Goal: Task Accomplishment & Management: Use online tool/utility

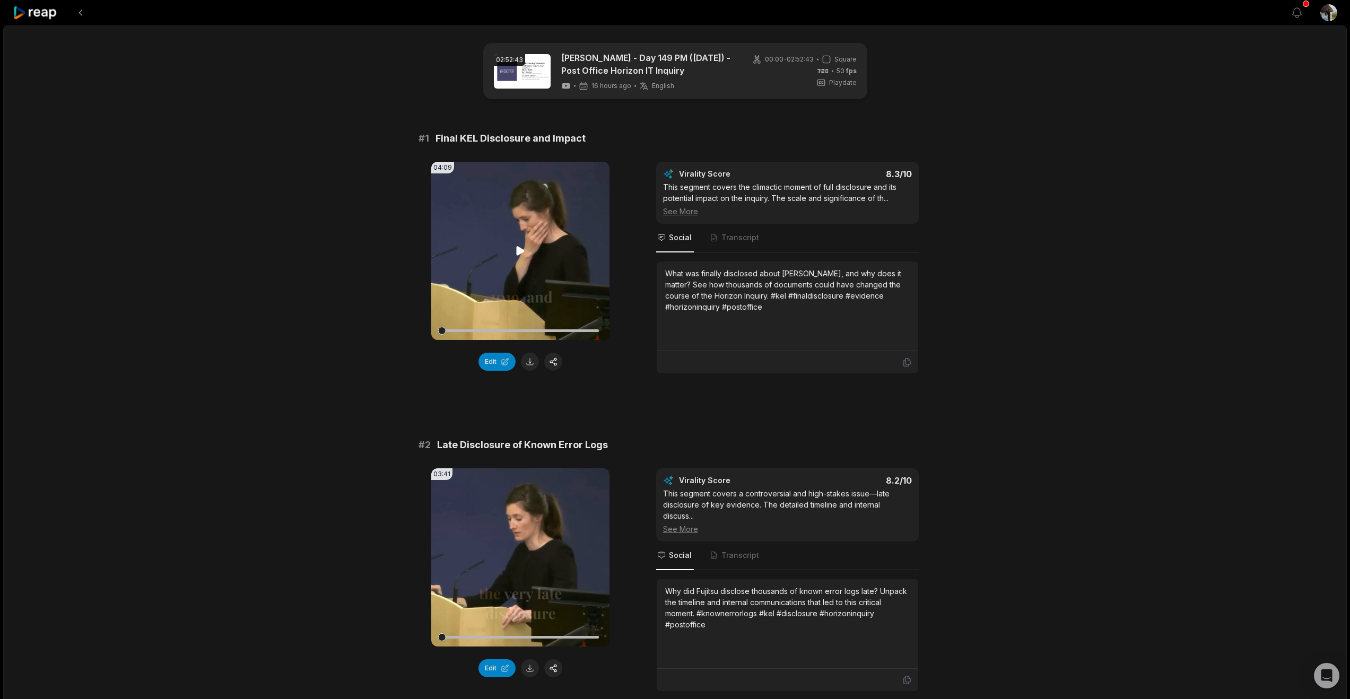
click at [519, 255] on icon at bounding box center [521, 250] width 8 height 9
click at [539, 332] on div at bounding box center [520, 331] width 157 height 3
click at [90, 20] on button at bounding box center [80, 12] width 19 height 19
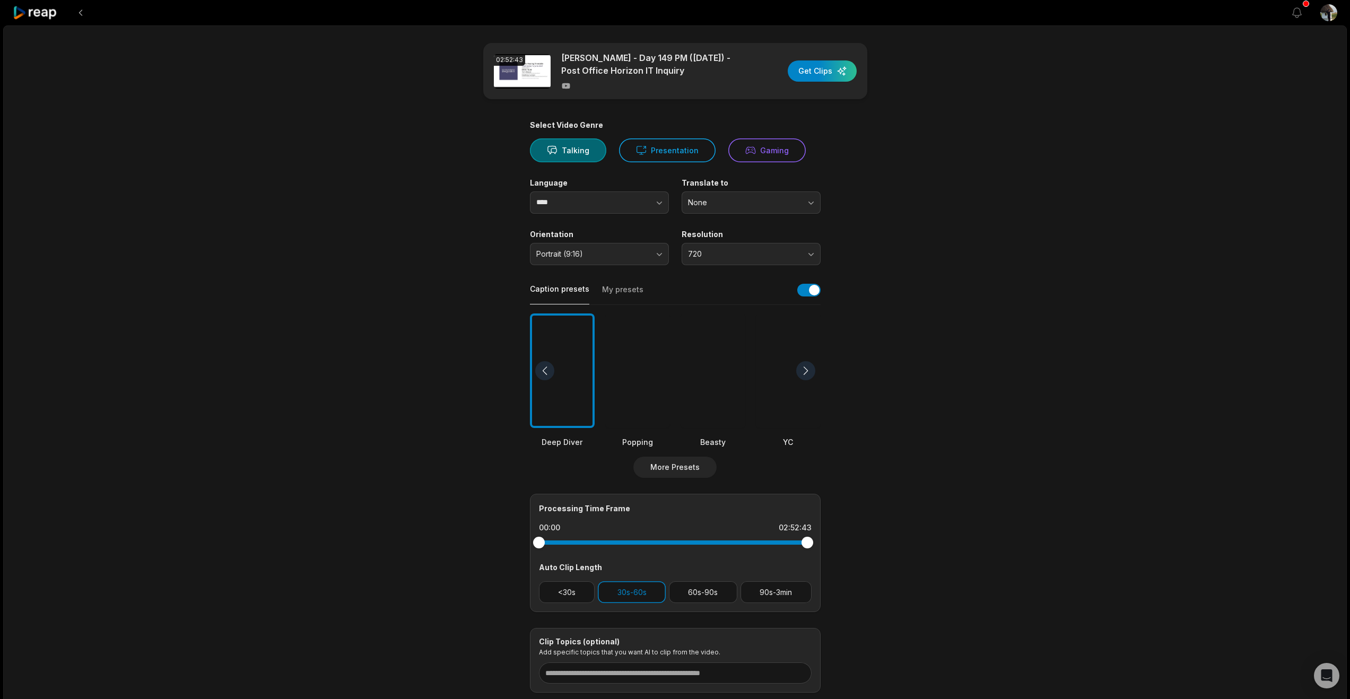
click at [42, 14] on icon at bounding box center [35, 13] width 45 height 14
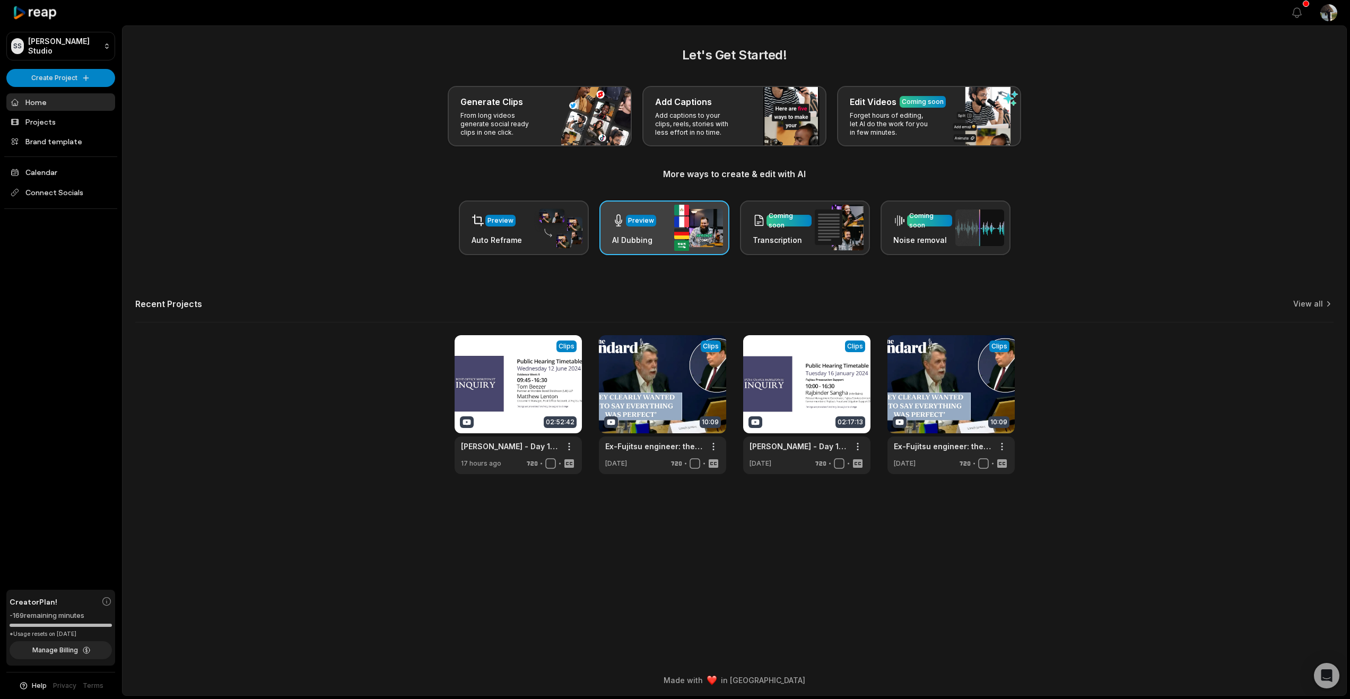
scroll to position [10, 0]
click at [803, 440] on link at bounding box center [806, 404] width 127 height 139
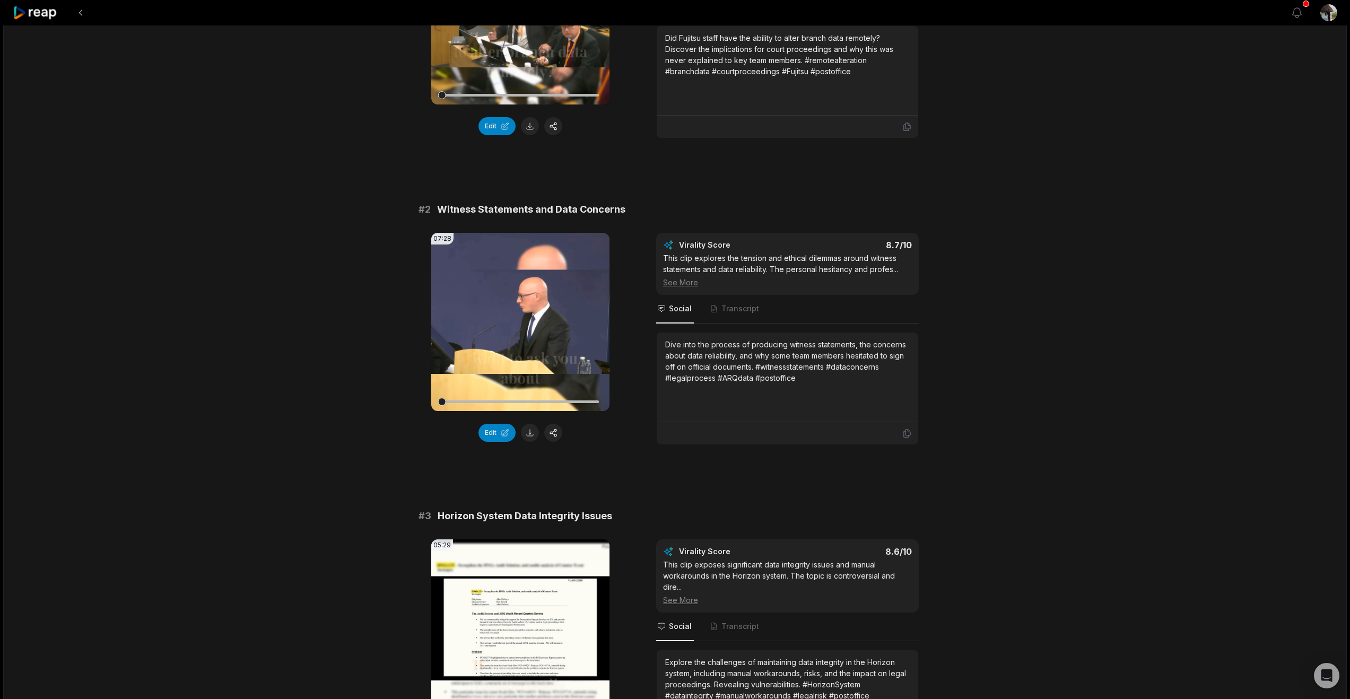
scroll to position [246, 0]
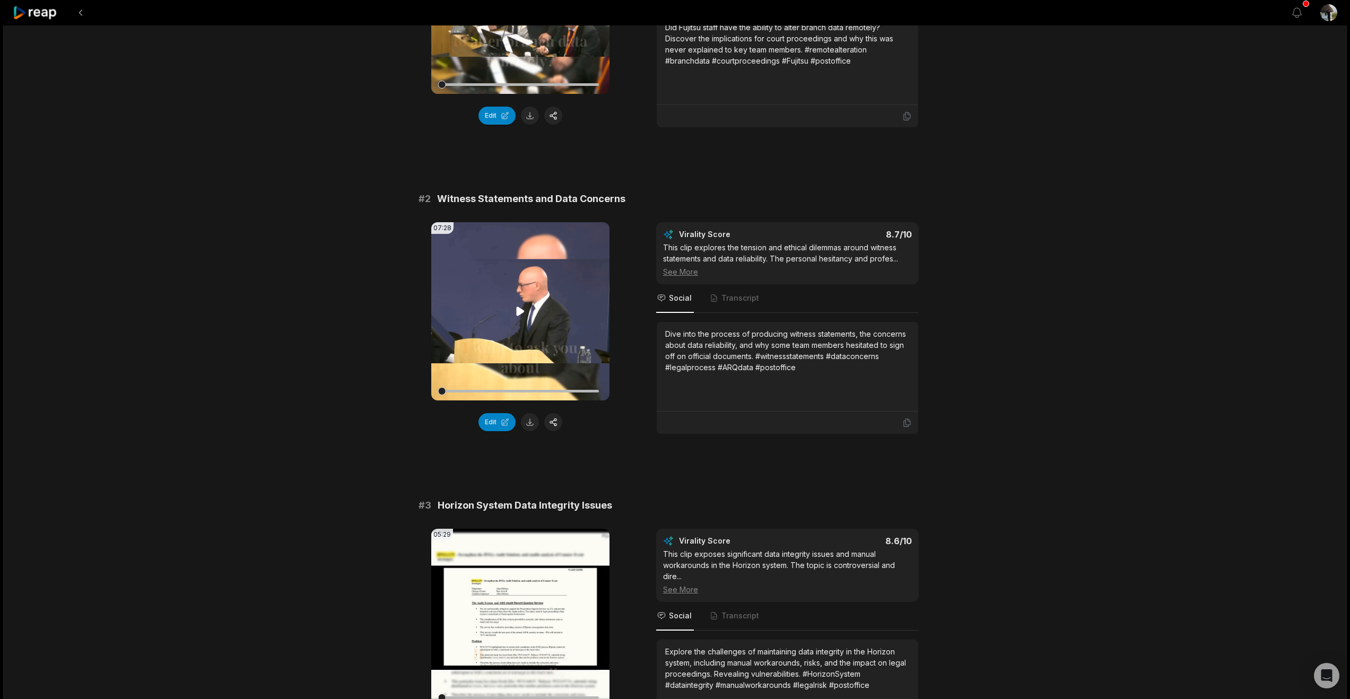
click at [519, 316] on icon at bounding box center [521, 311] width 8 height 9
click at [512, 393] on div at bounding box center [520, 391] width 157 height 3
click at [540, 401] on div at bounding box center [520, 391] width 157 height 19
click at [566, 401] on div at bounding box center [520, 391] width 157 height 19
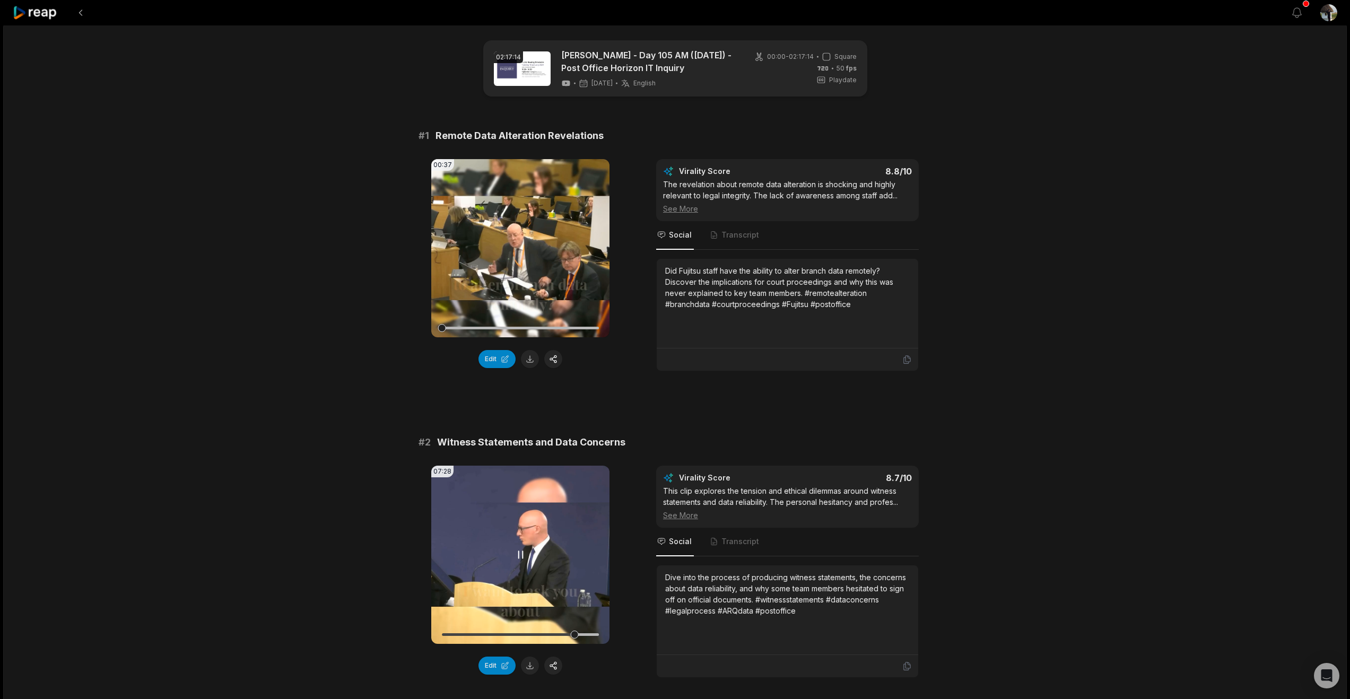
scroll to position [0, 0]
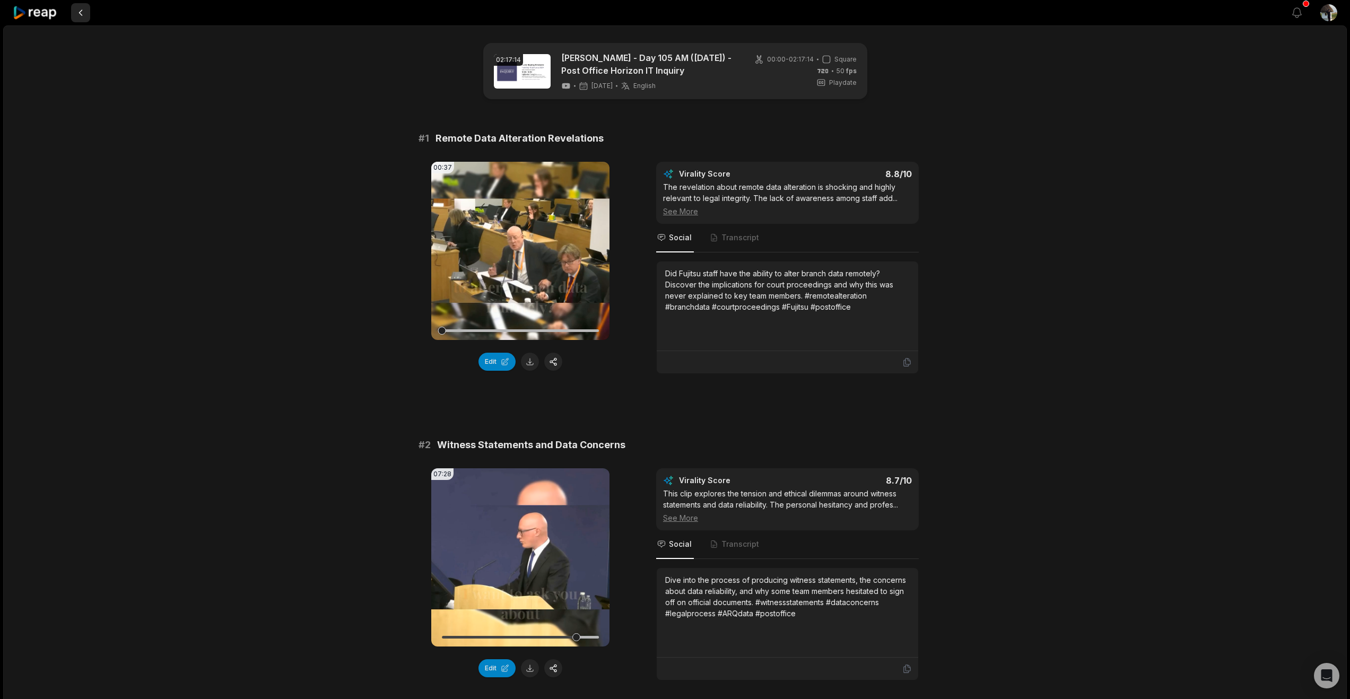
click at [90, 18] on button at bounding box center [80, 12] width 19 height 19
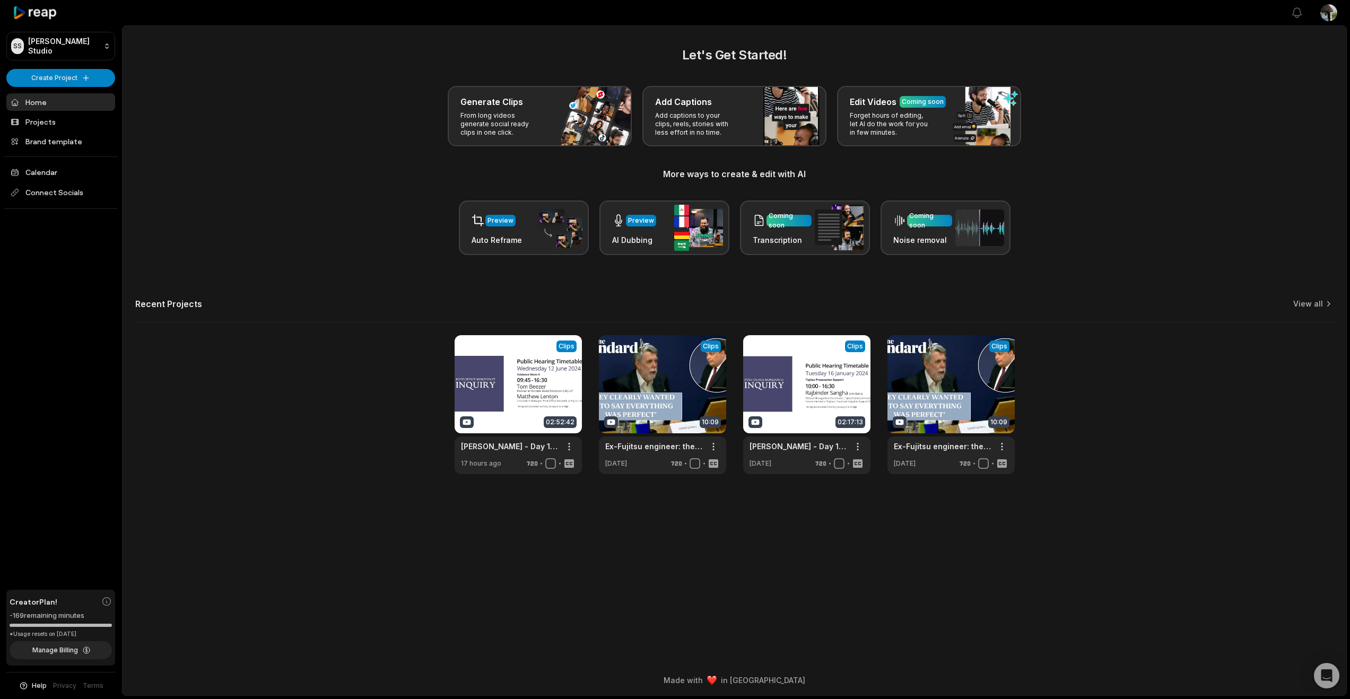
scroll to position [10, 0]
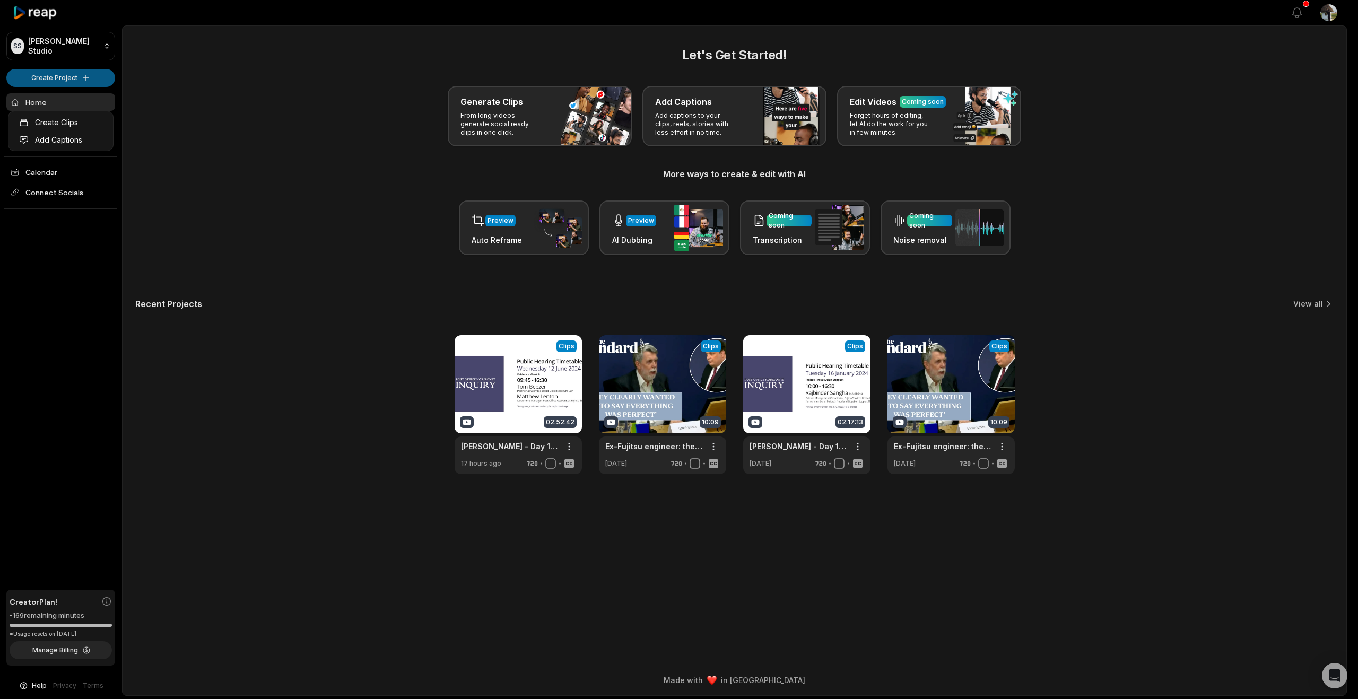
click at [66, 96] on html "SS Stuart's Studio Create Project Home Projects Brand template Calendar Connect…" at bounding box center [679, 349] width 1358 height 699
click at [70, 127] on link "Create Clips" at bounding box center [61, 123] width 100 height 18
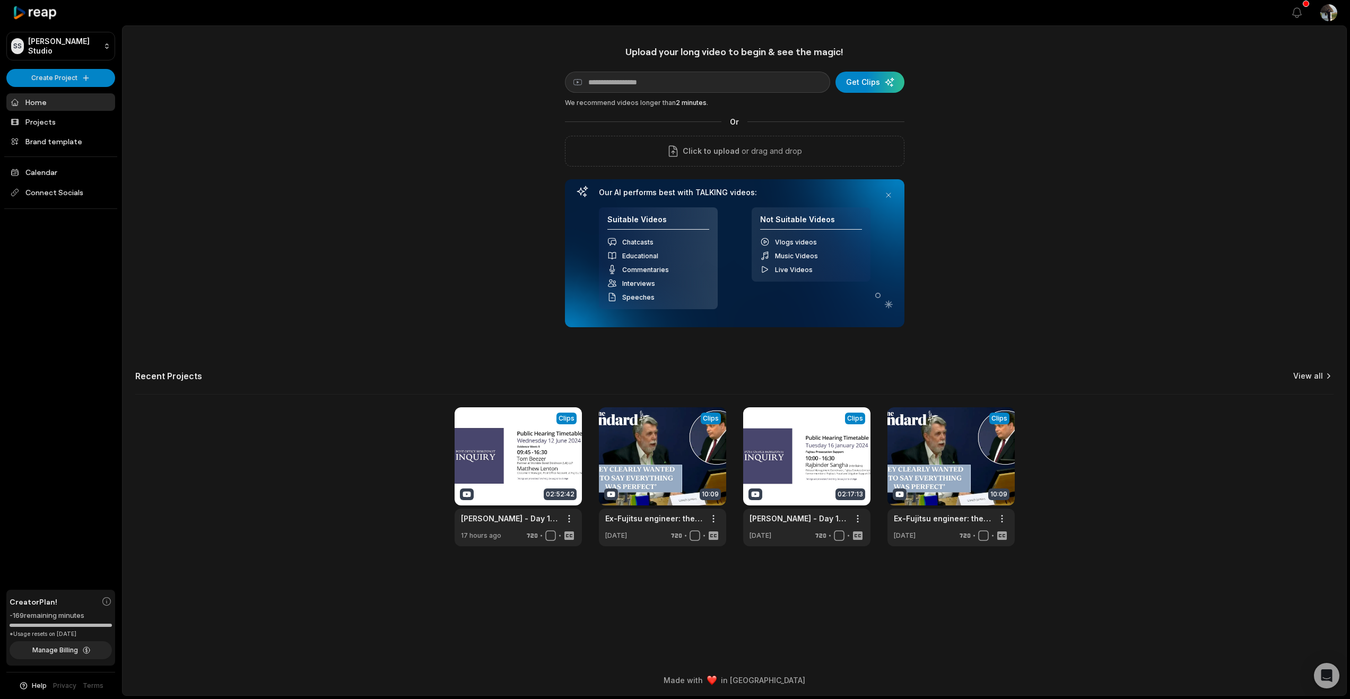
click at [1304, 382] on link "View all" at bounding box center [1309, 376] width 30 height 11
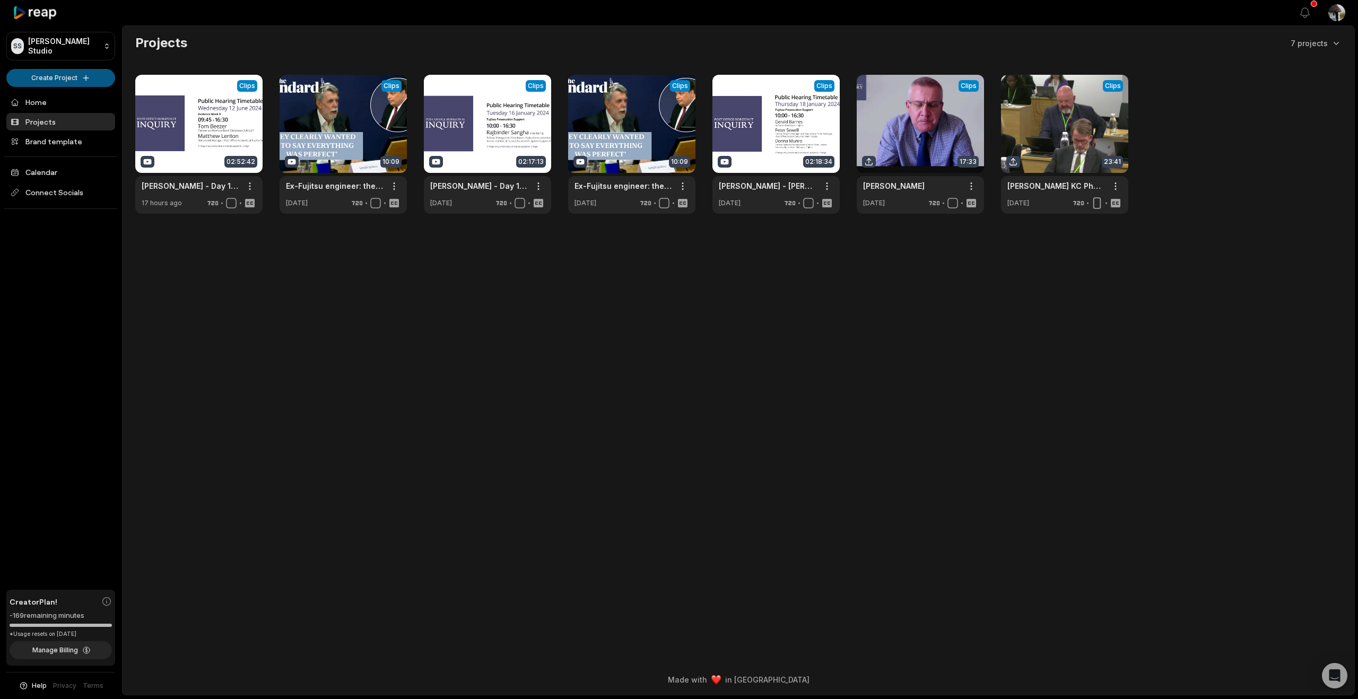
click at [48, 100] on html "SS Stuart's Studio Create Project Home Projects Brand template Calendar Connect…" at bounding box center [679, 349] width 1358 height 699
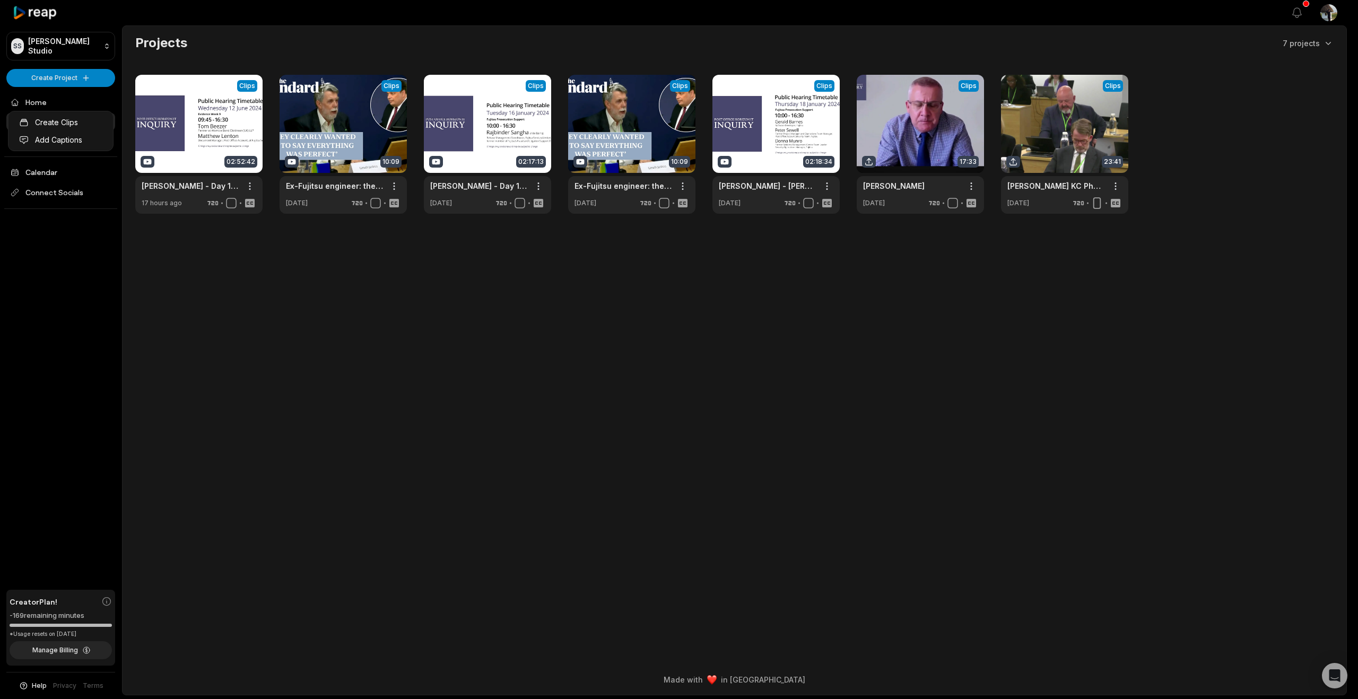
click at [60, 98] on html "SS Stuart's Studio Create Project Home Projects Brand template Calendar Connect…" at bounding box center [679, 349] width 1358 height 699
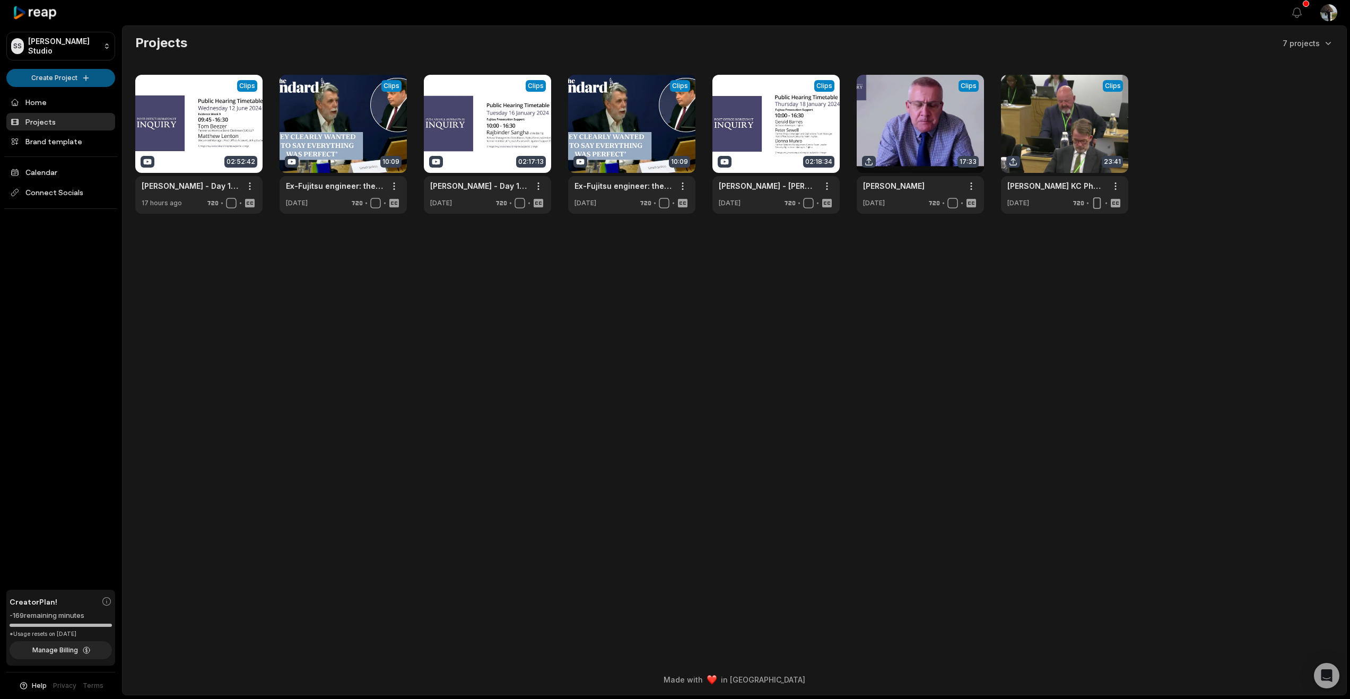
click at [59, 96] on html "SS Stuart's Studio Create Project Home Projects Brand template Calendar Connect…" at bounding box center [675, 349] width 1350 height 699
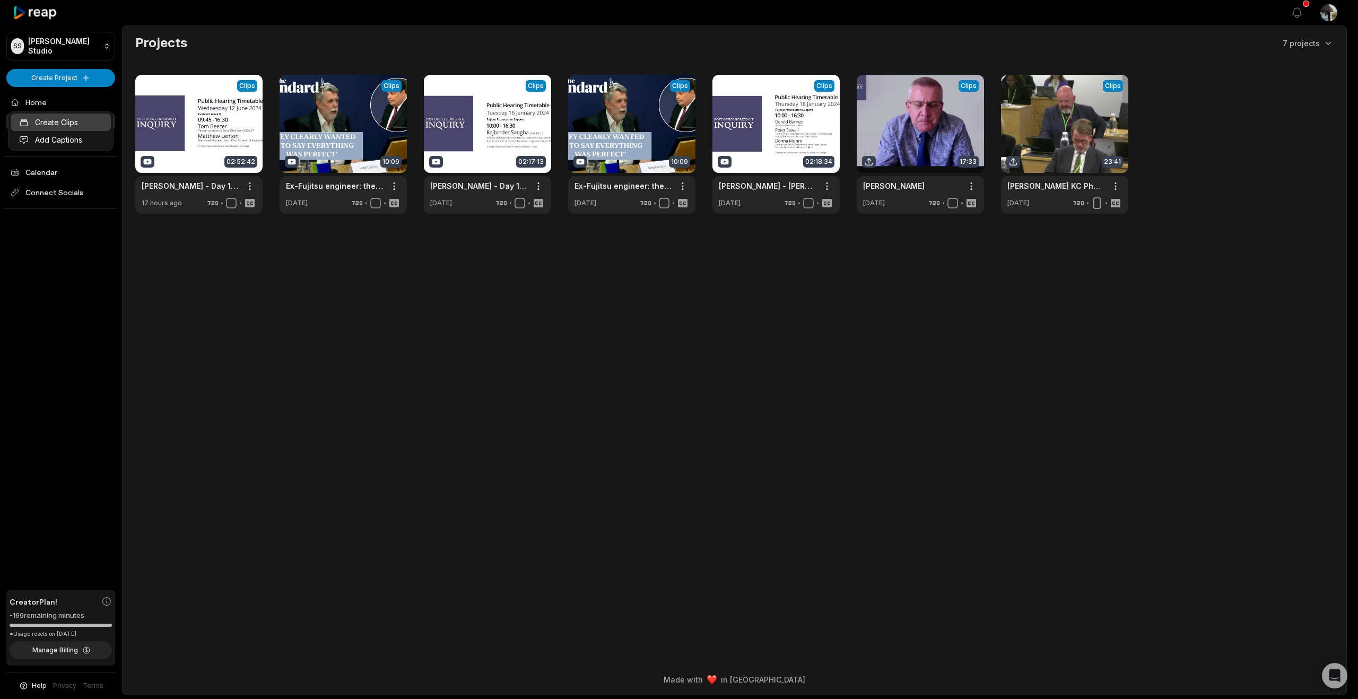
click at [60, 117] on link "Create Clips" at bounding box center [61, 123] width 100 height 18
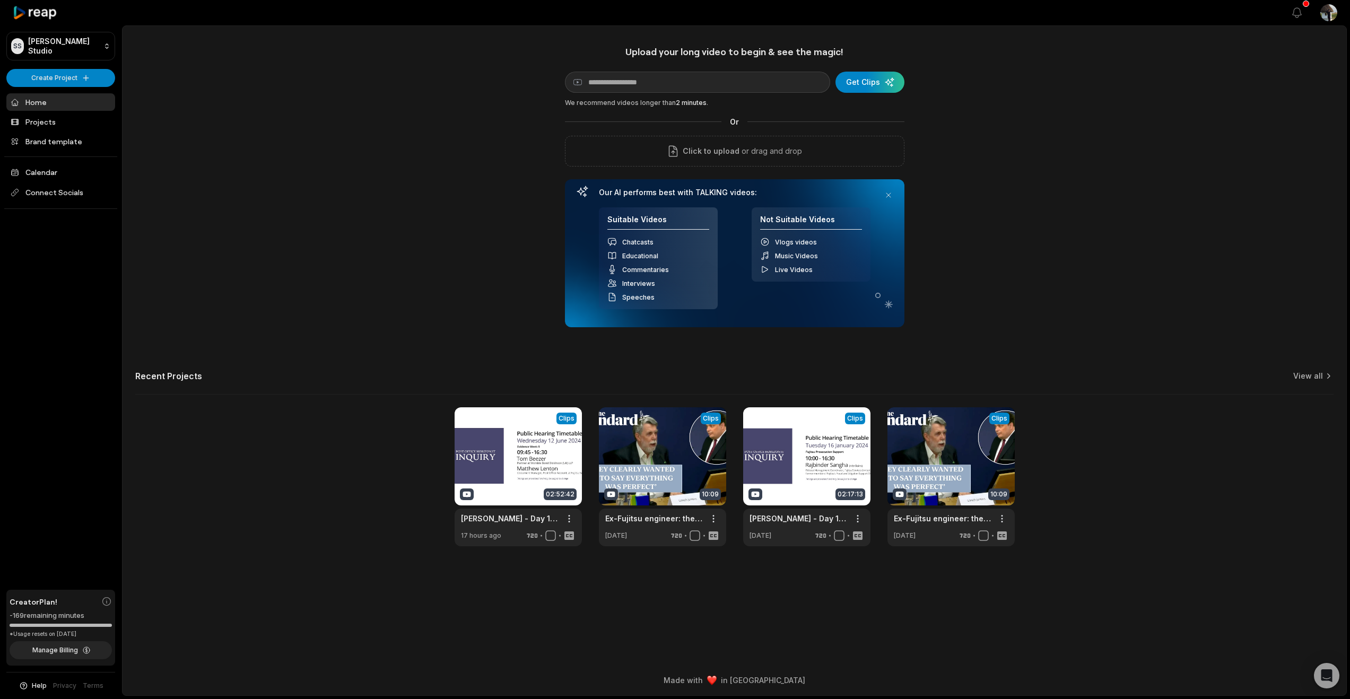
click at [626, 93] on input at bounding box center [697, 82] width 265 height 21
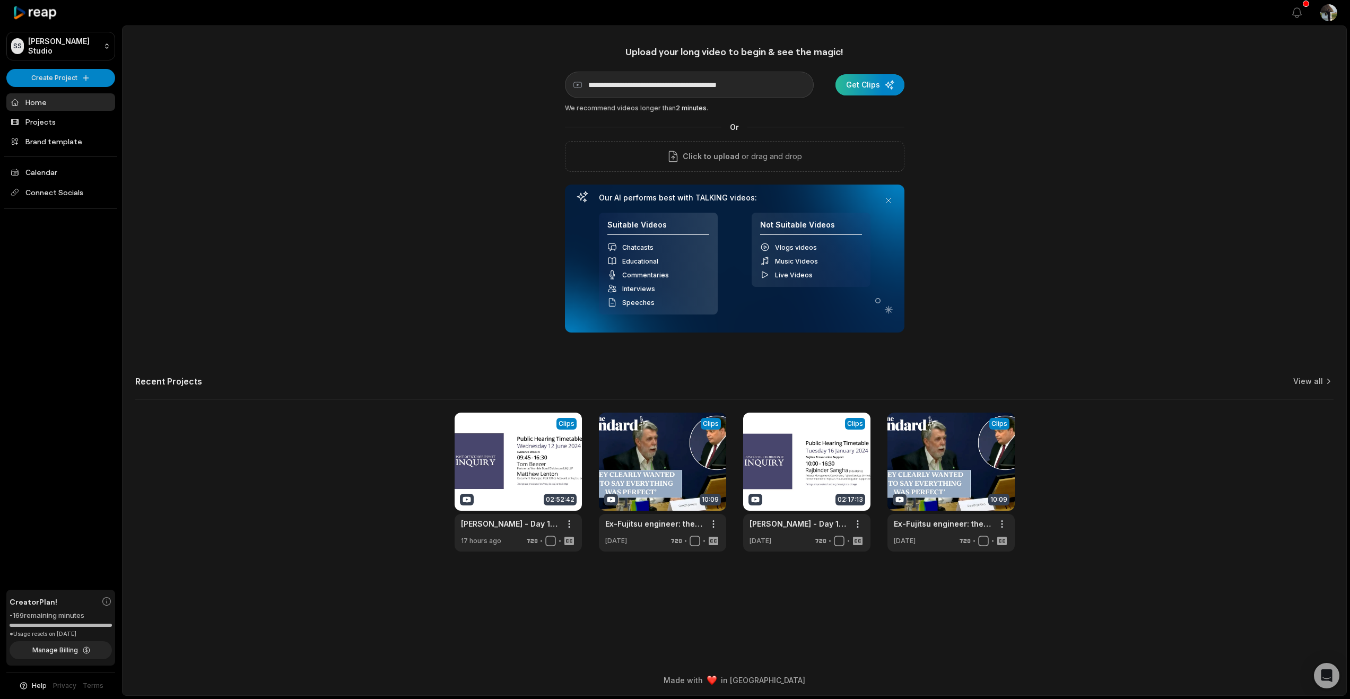
type input "**********"
click at [843, 93] on div "submit" at bounding box center [870, 84] width 69 height 21
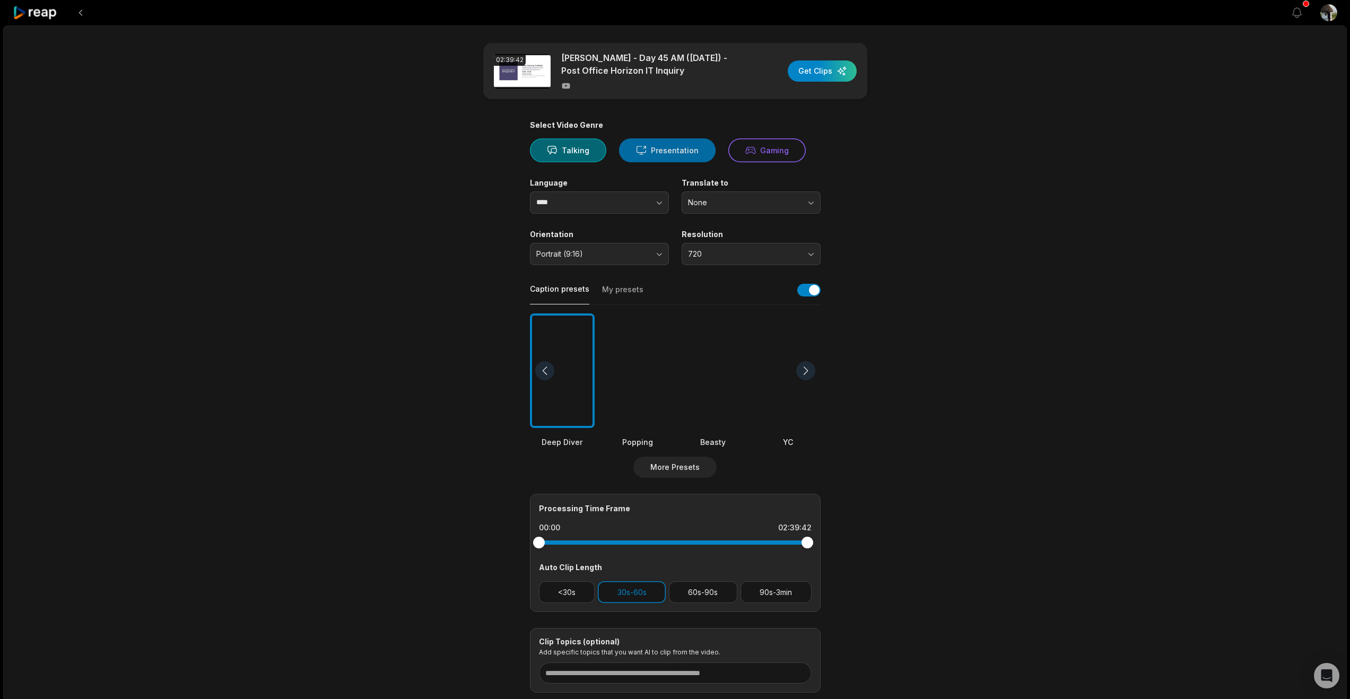
click at [689, 162] on button "Presentation" at bounding box center [667, 150] width 97 height 24
click at [654, 208] on icon "button" at bounding box center [659, 202] width 11 height 11
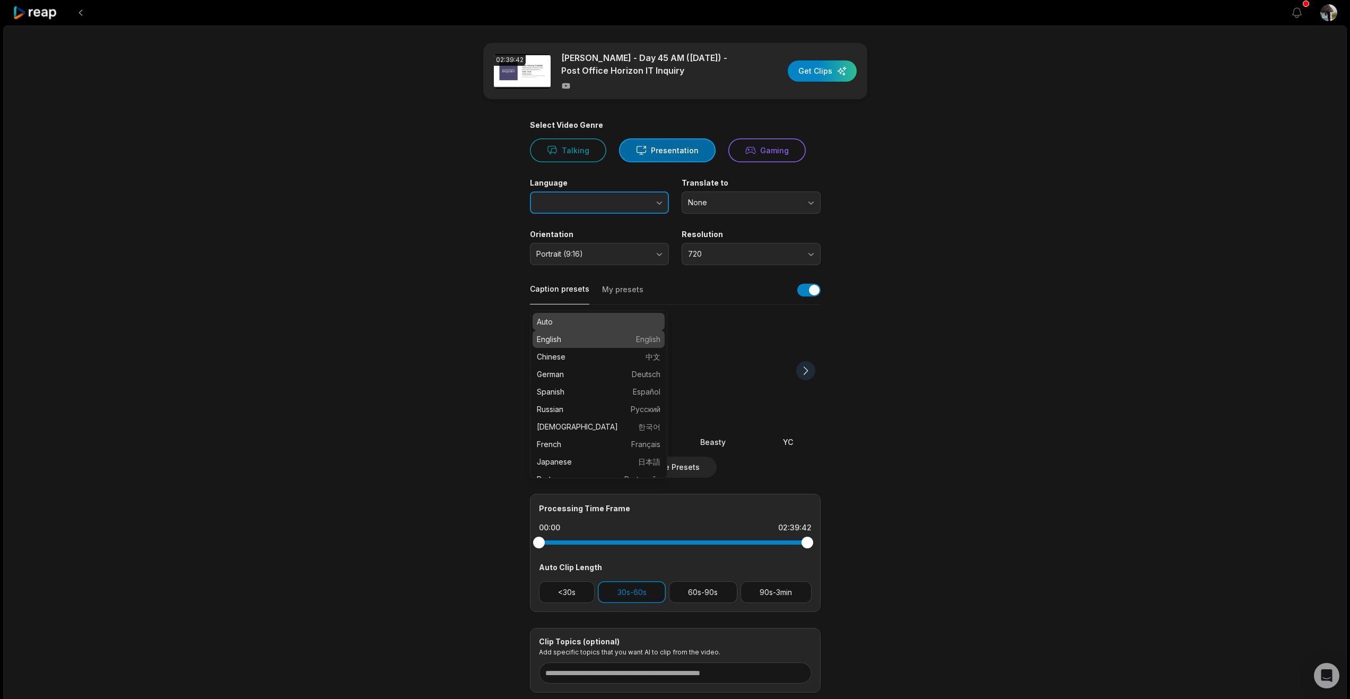
type input "*******"
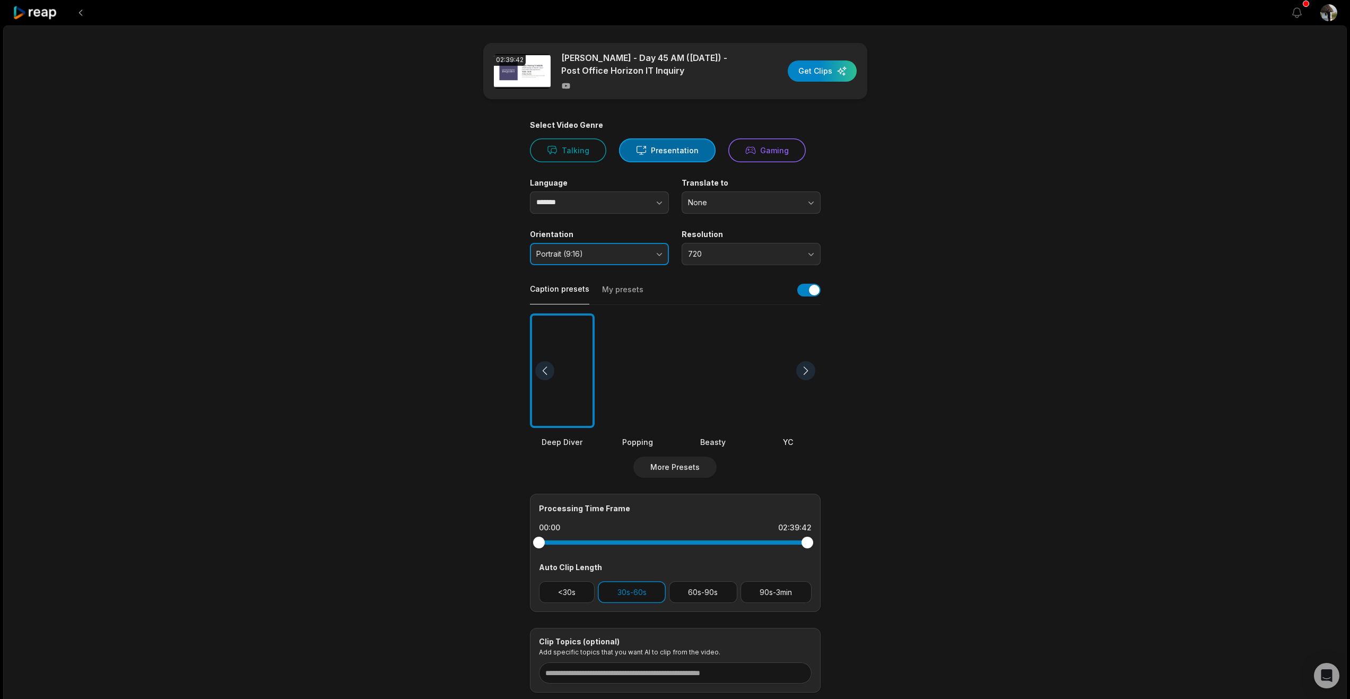
click at [653, 265] on button "Portrait (9:16)" at bounding box center [599, 254] width 139 height 22
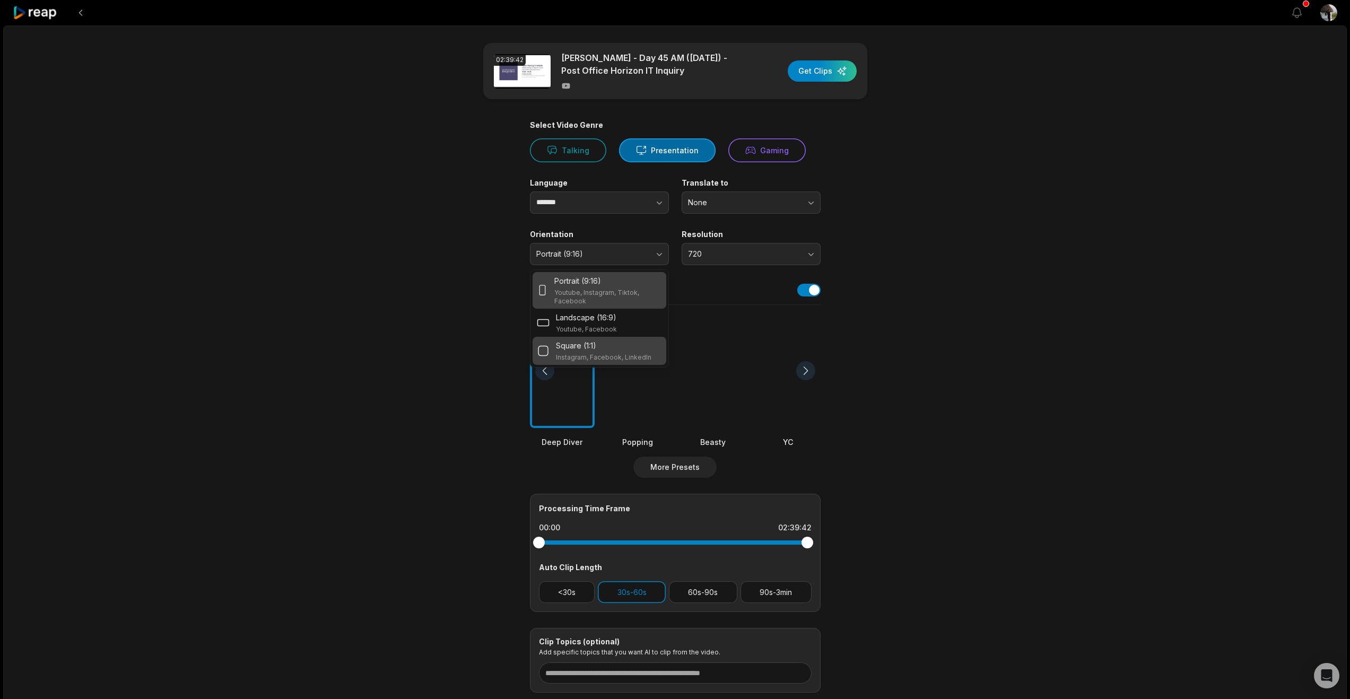
click at [603, 362] on p "Instagram, Facebook, LinkedIn" at bounding box center [604, 357] width 96 height 8
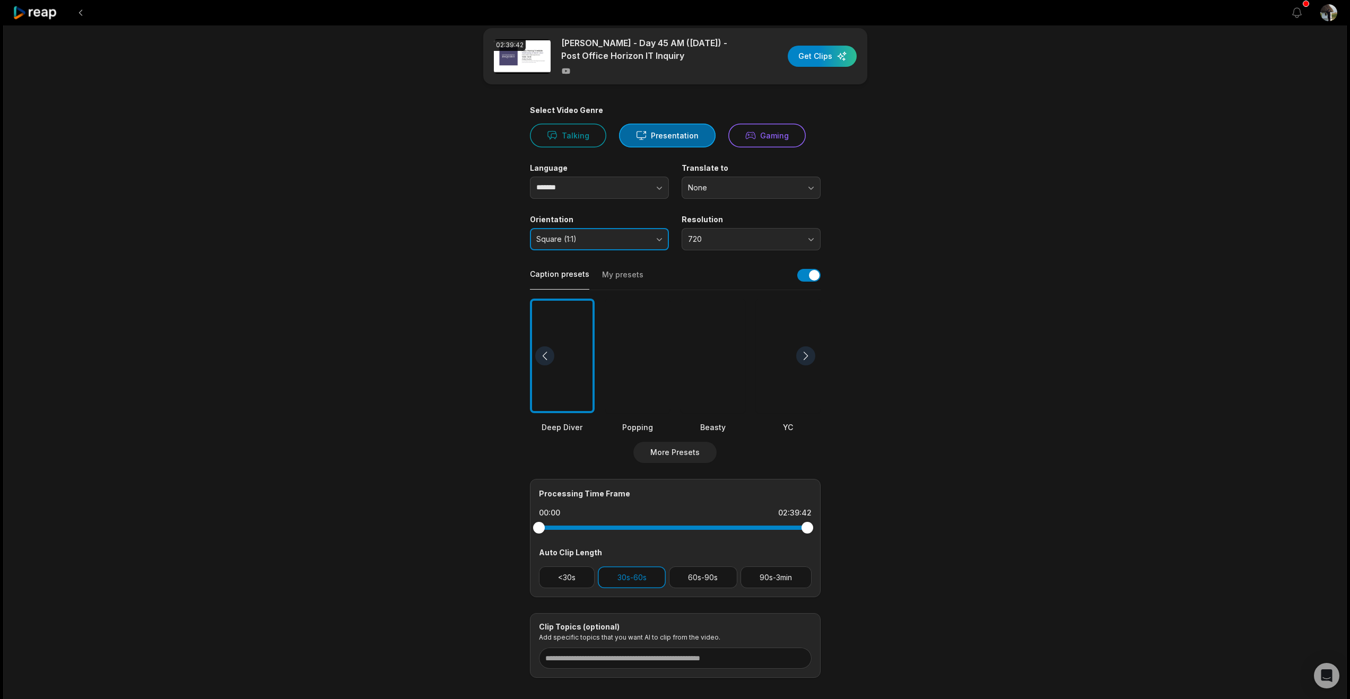
scroll to position [15, 0]
click at [806, 250] on button "720" at bounding box center [751, 239] width 139 height 22
click at [760, 289] on p "1080" at bounding box center [751, 283] width 125 height 11
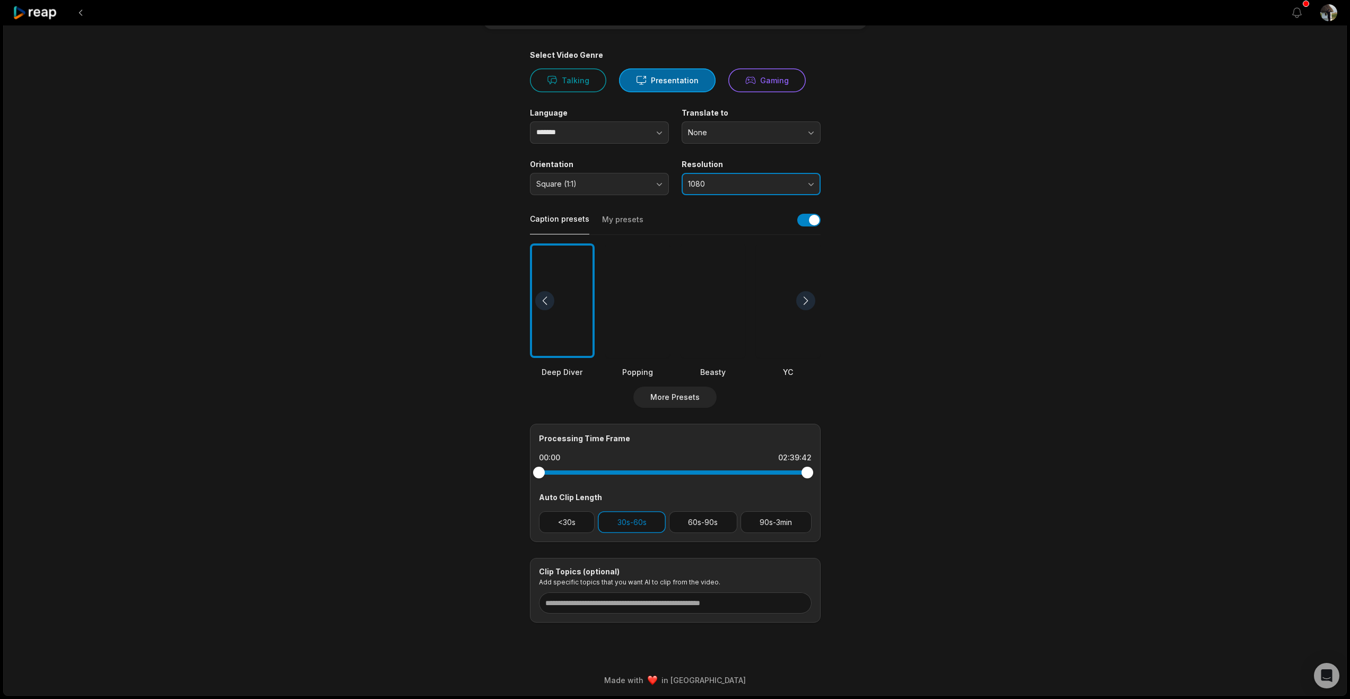
scroll to position [196, 0]
click at [810, 291] on div at bounding box center [805, 300] width 19 height 19
click at [777, 295] on div at bounding box center [788, 301] width 65 height 115
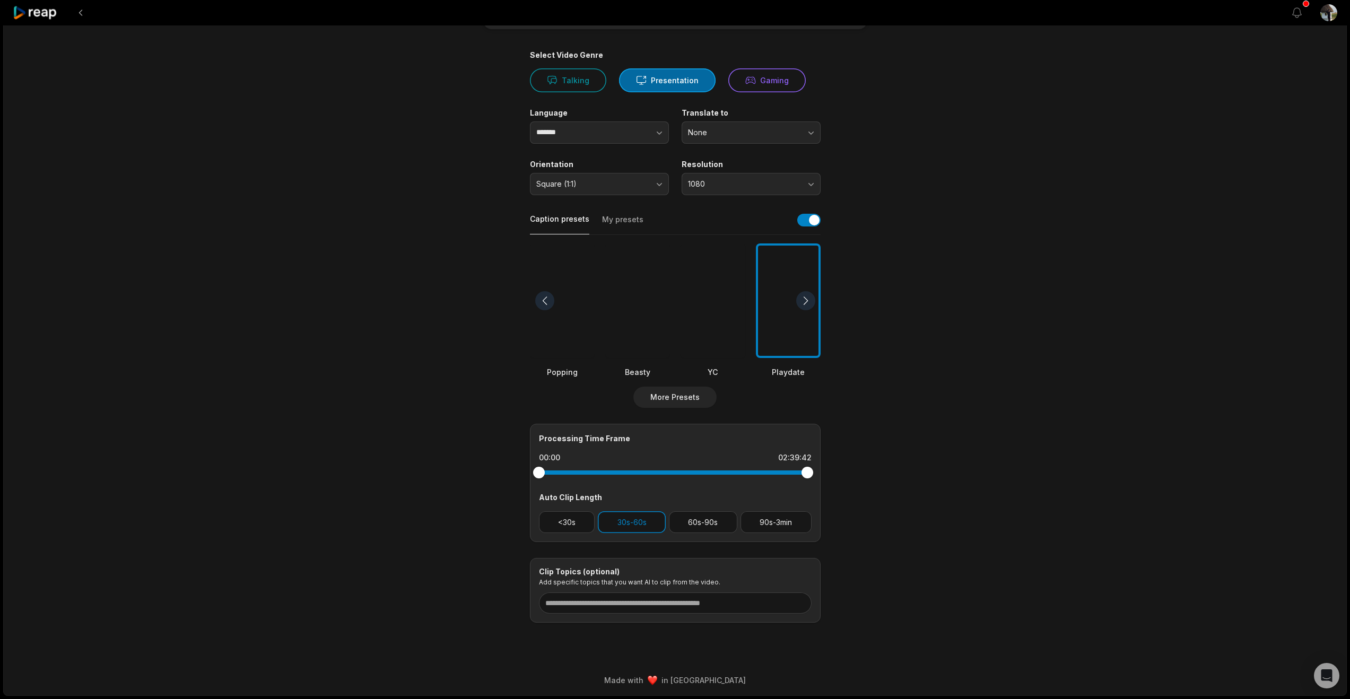
scroll to position [255, 0]
click at [773, 512] on button "90s-3min" at bounding box center [776, 523] width 71 height 22
click at [615, 512] on button "30s-60s" at bounding box center [632, 523] width 68 height 22
click at [579, 593] on input at bounding box center [675, 603] width 273 height 21
click at [573, 593] on input at bounding box center [675, 603] width 273 height 21
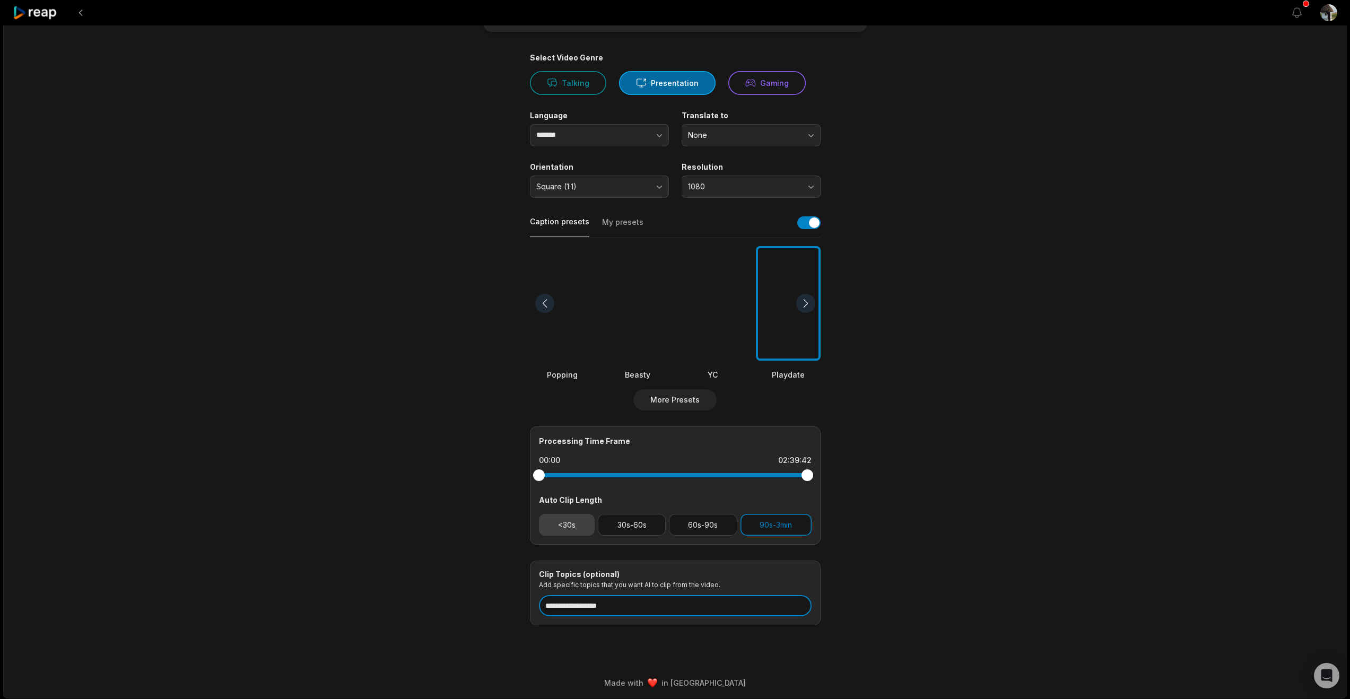
scroll to position [65, 0]
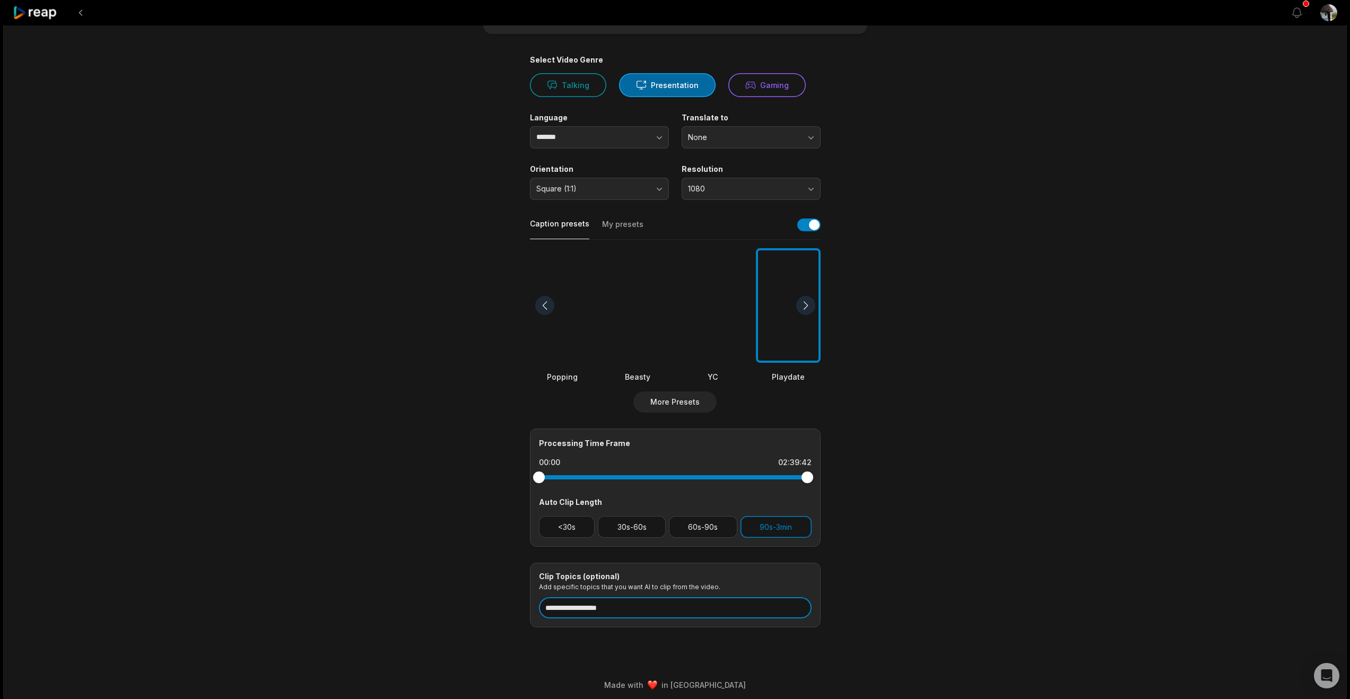
type input "**********"
click at [809, 200] on button "1080" at bounding box center [751, 189] width 139 height 22
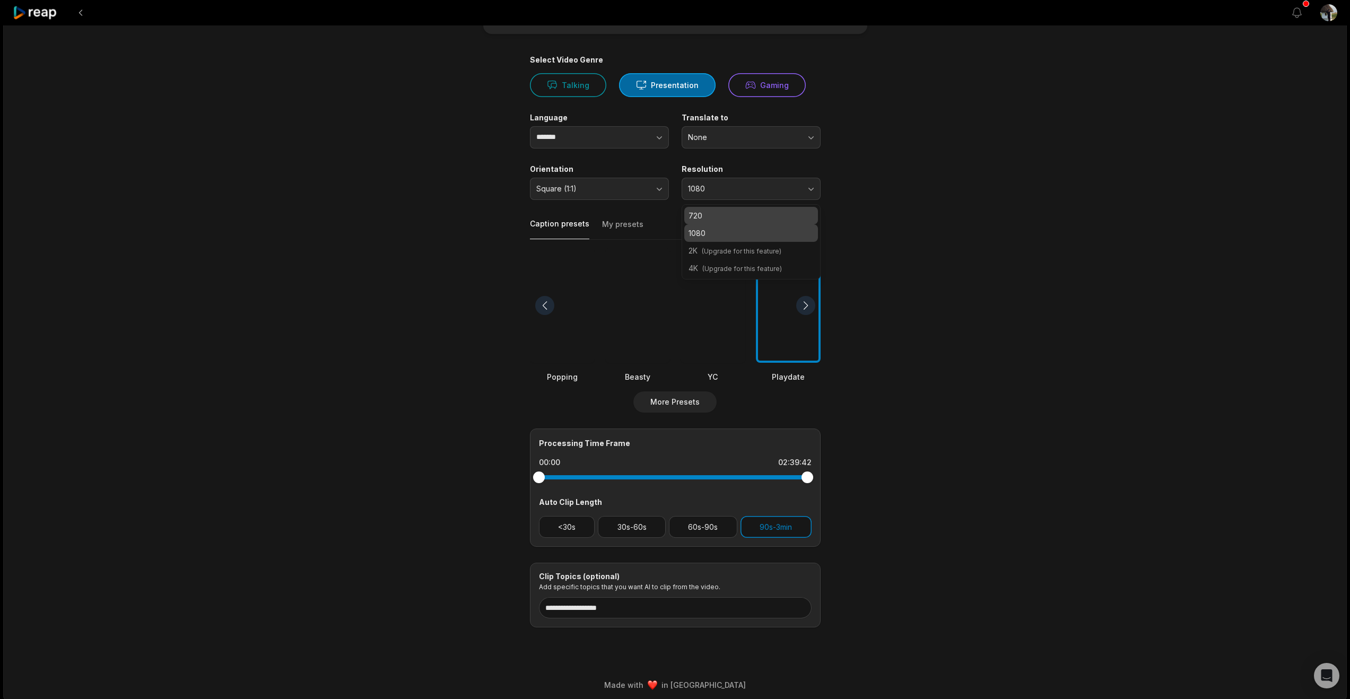
click at [769, 221] on p "720" at bounding box center [751, 215] width 125 height 11
click at [801, 231] on button "button" at bounding box center [808, 225] width 23 height 13
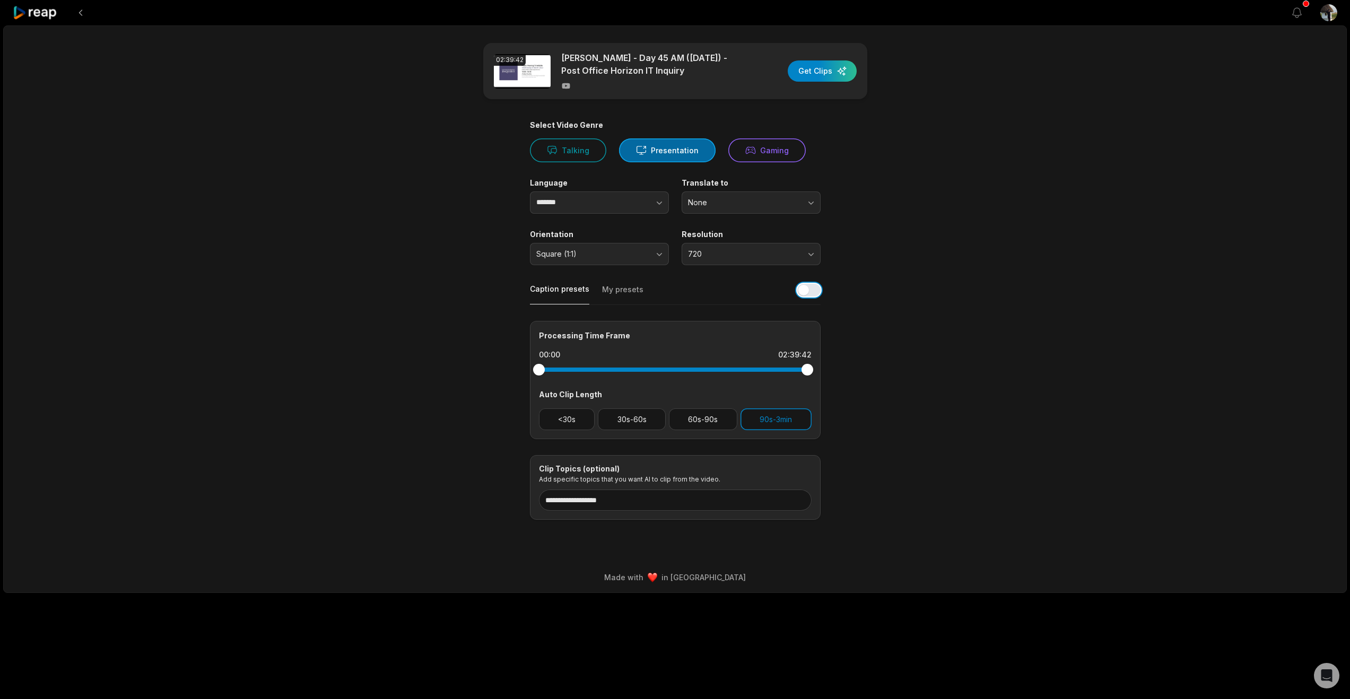
scroll to position [0, 0]
click at [808, 82] on div "button" at bounding box center [822, 70] width 69 height 21
click at [766, 32] on icon "button" at bounding box center [771, 26] width 11 height 11
